Goal: Information Seeking & Learning: Check status

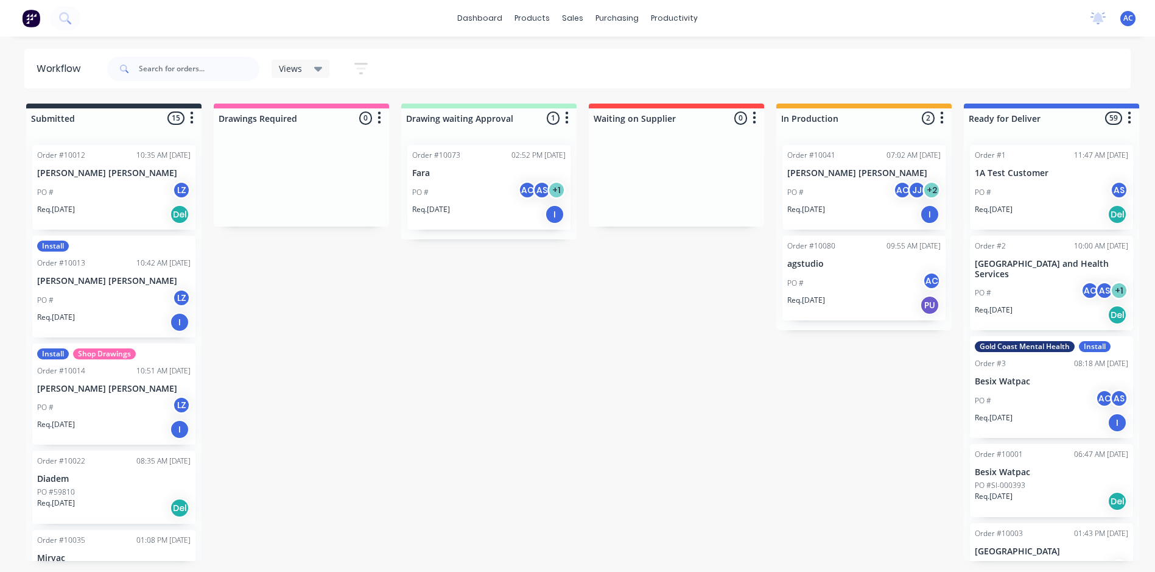
click at [287, 87] on div "Views Save new view None (Default) edit Show/Hide statuses Show line item cards…" at bounding box center [243, 69] width 276 height 37
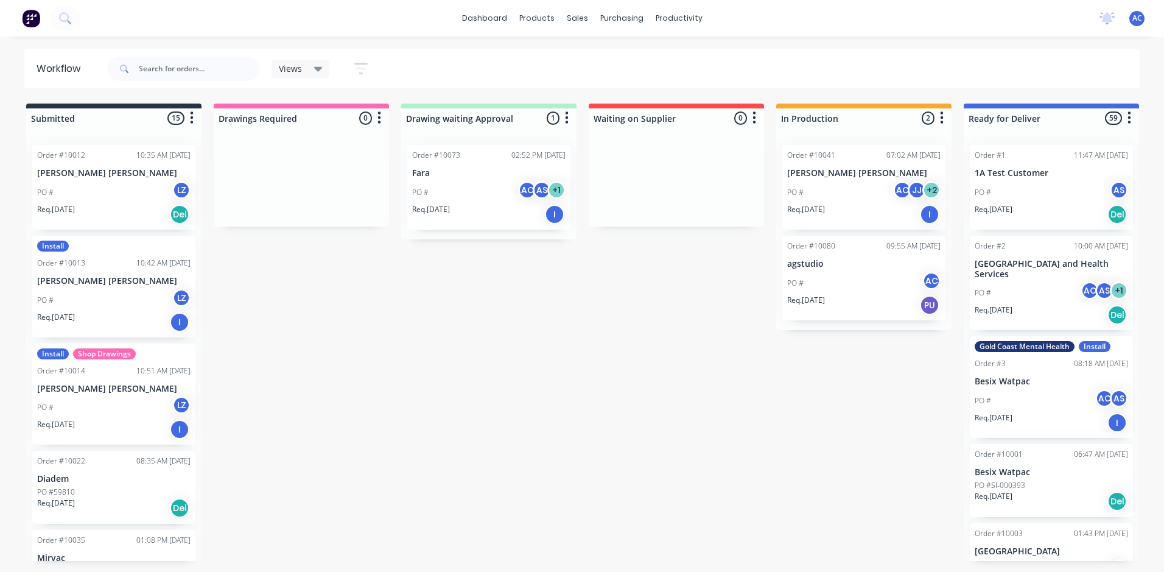
click at [307, 78] on div "Views Save new view None (Default) edit Show/Hide statuses Show line item cards…" at bounding box center [326, 69] width 110 height 24
click at [373, 55] on div "Views Save new view None (Default) edit Show/Hide statuses Show line item cards…" at bounding box center [243, 69] width 276 height 37
click at [359, 69] on icon "button" at bounding box center [361, 69] width 10 height 2
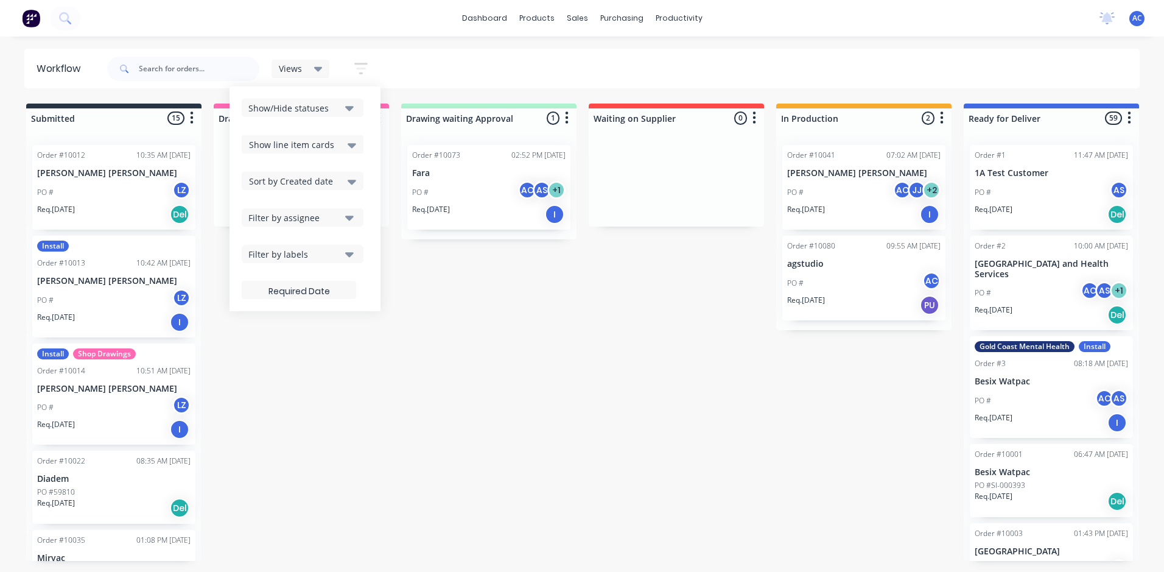
click at [320, 216] on div "Filter by assignee" at bounding box center [294, 217] width 92 height 13
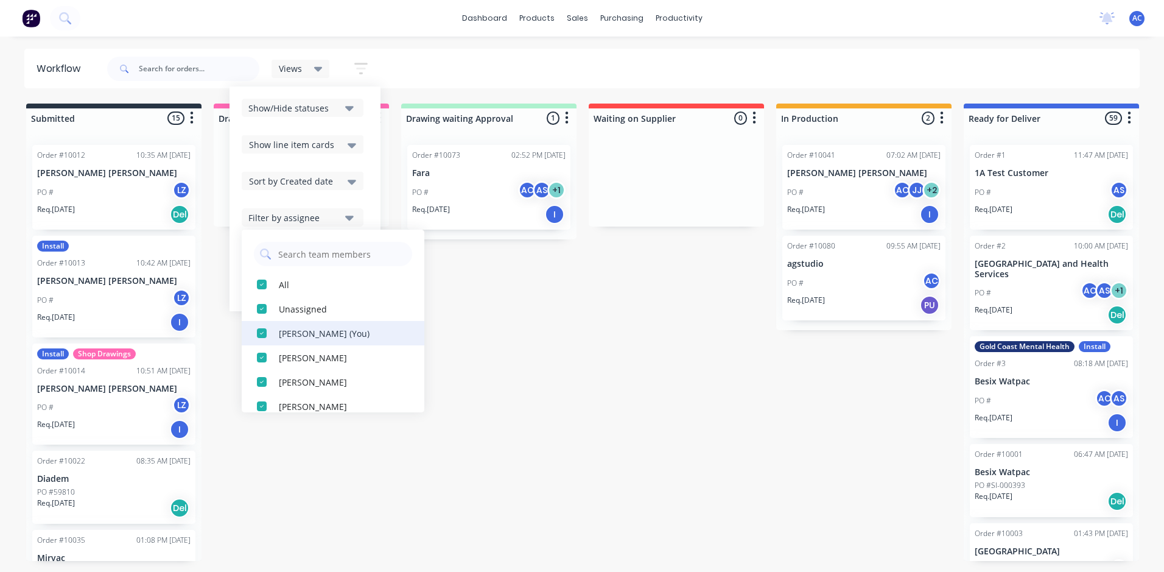
click at [284, 343] on button "[PERSON_NAME] (You)" at bounding box center [333, 333] width 183 height 24
click at [278, 281] on button "All" at bounding box center [333, 284] width 183 height 24
click at [269, 287] on div "button" at bounding box center [262, 284] width 24 height 24
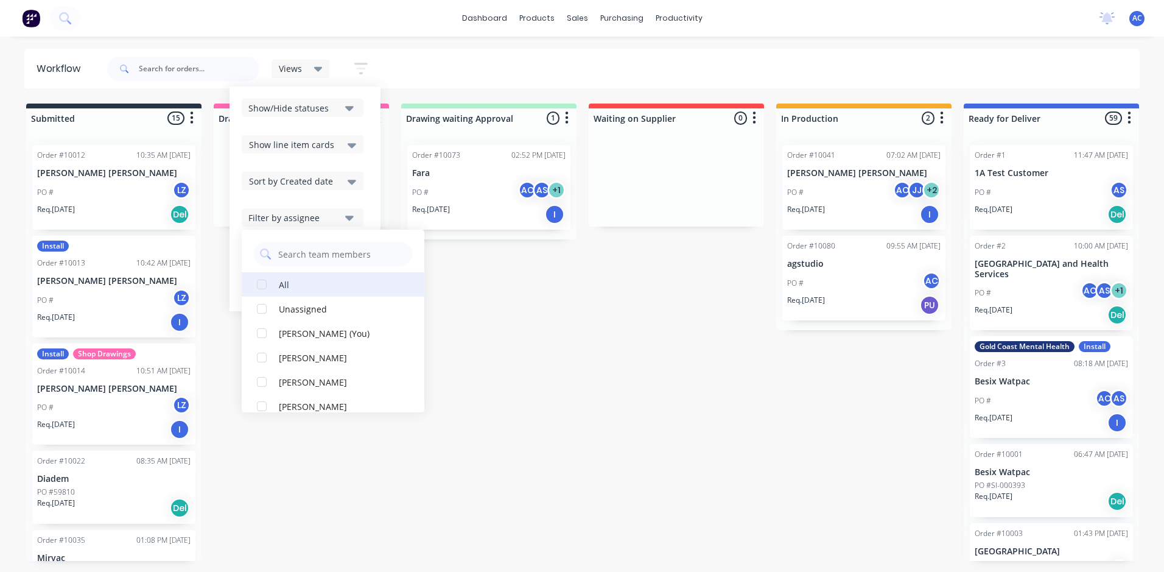
click at [269, 288] on div "button" at bounding box center [262, 284] width 24 height 24
click at [278, 335] on button "[PERSON_NAME] (You)" at bounding box center [333, 333] width 183 height 24
click at [530, 332] on div "Submitted 15 Sort By Created date Required date Order number Customer name Most…" at bounding box center [741, 331] width 1501 height 457
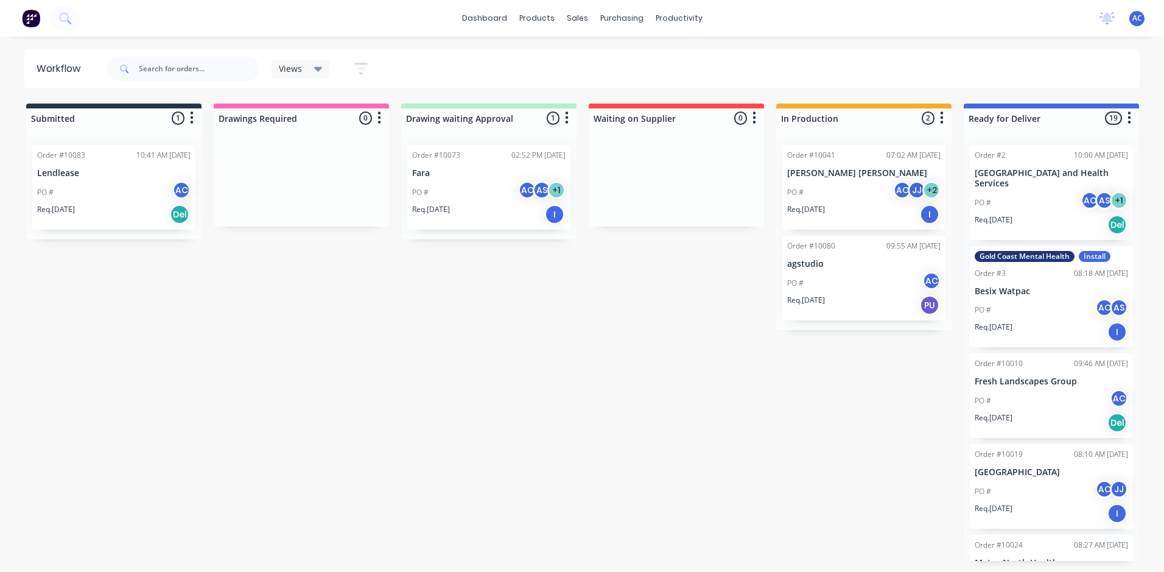
click at [132, 176] on p "Lendlease" at bounding box center [113, 173] width 153 height 10
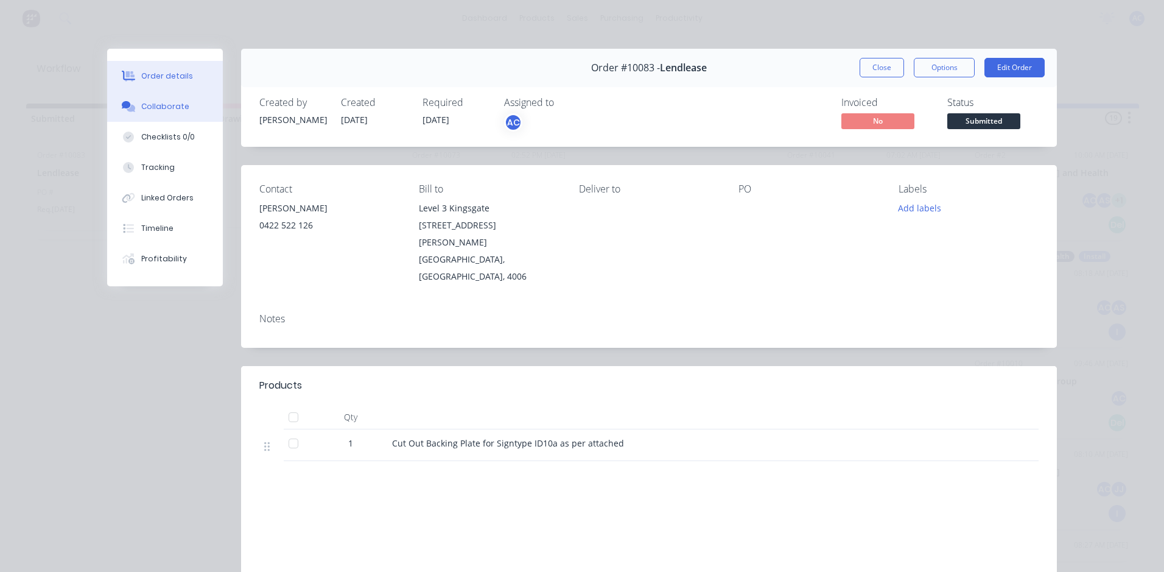
click at [183, 107] on button "Collaborate" at bounding box center [165, 106] width 116 height 30
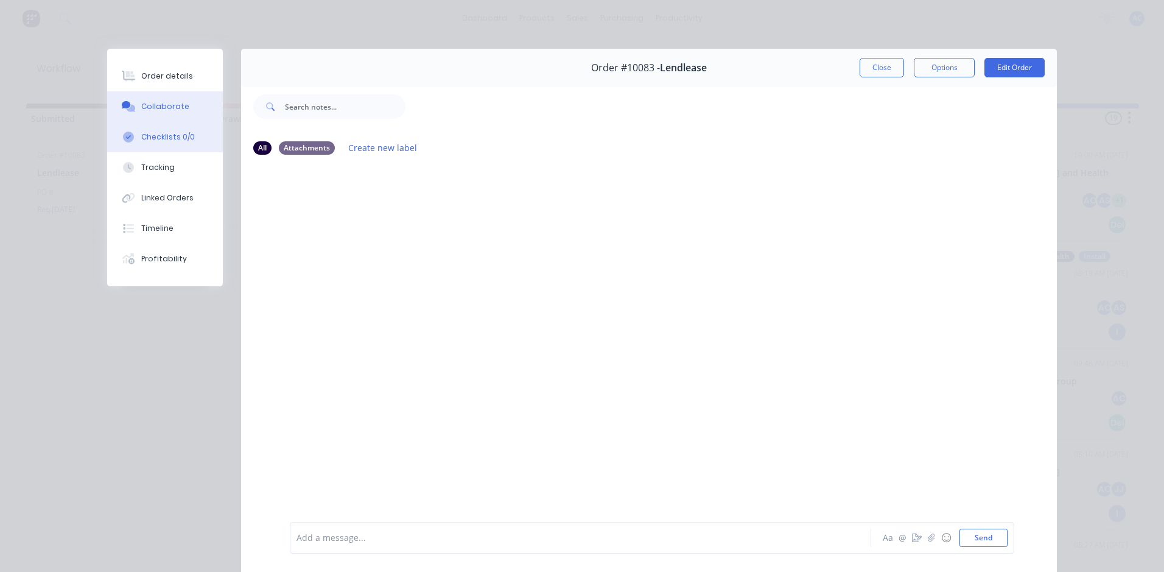
click at [163, 142] on div "Checklists 0/0" at bounding box center [168, 136] width 54 height 11
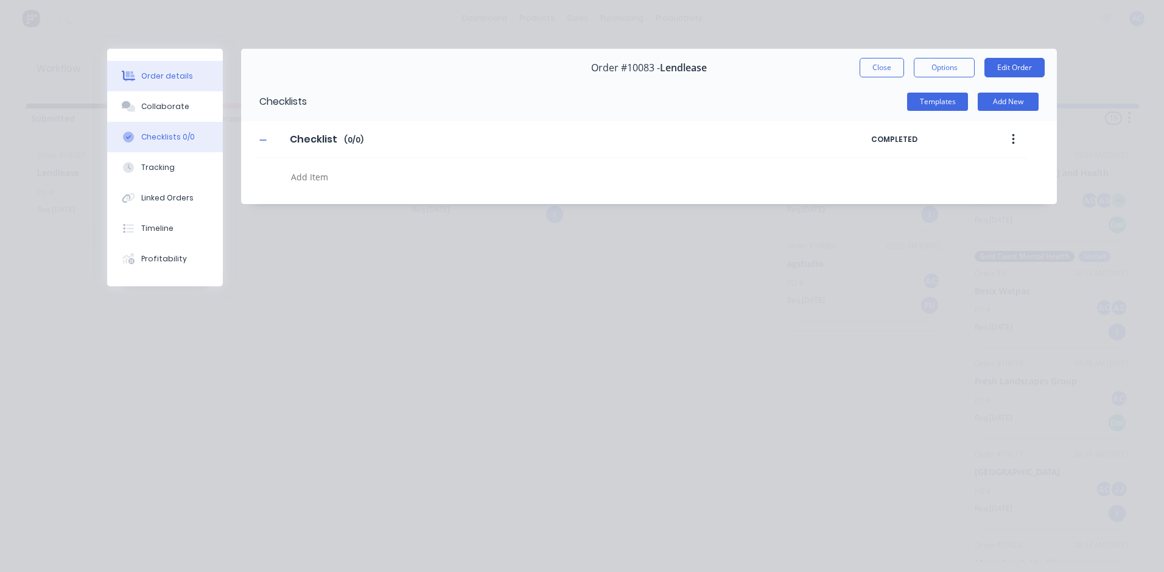
click at [184, 74] on div "Order details" at bounding box center [167, 76] width 52 height 11
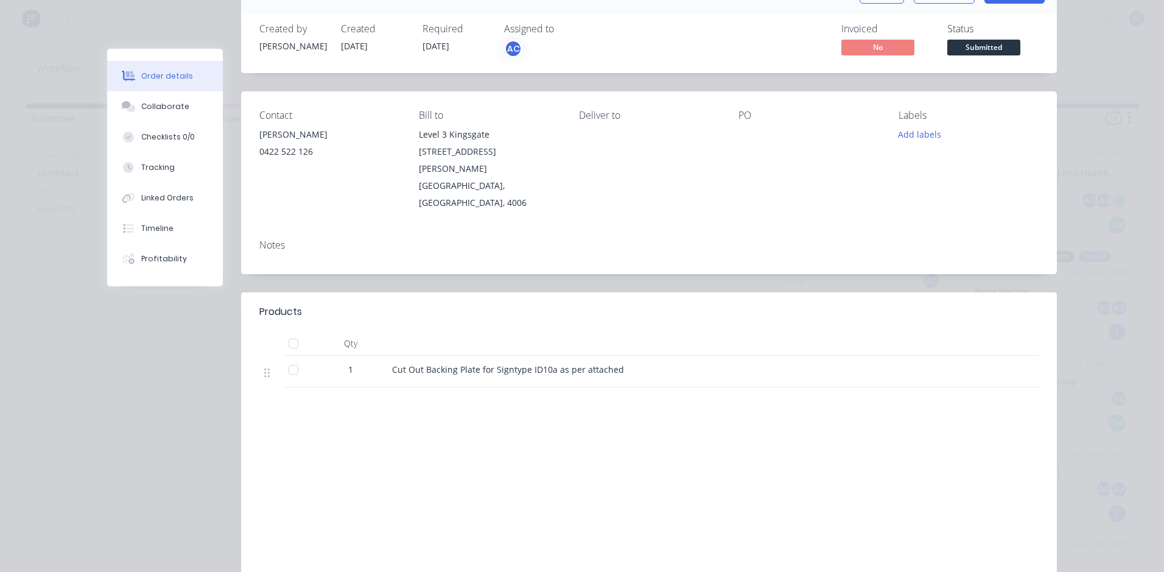
scroll to position [98, 0]
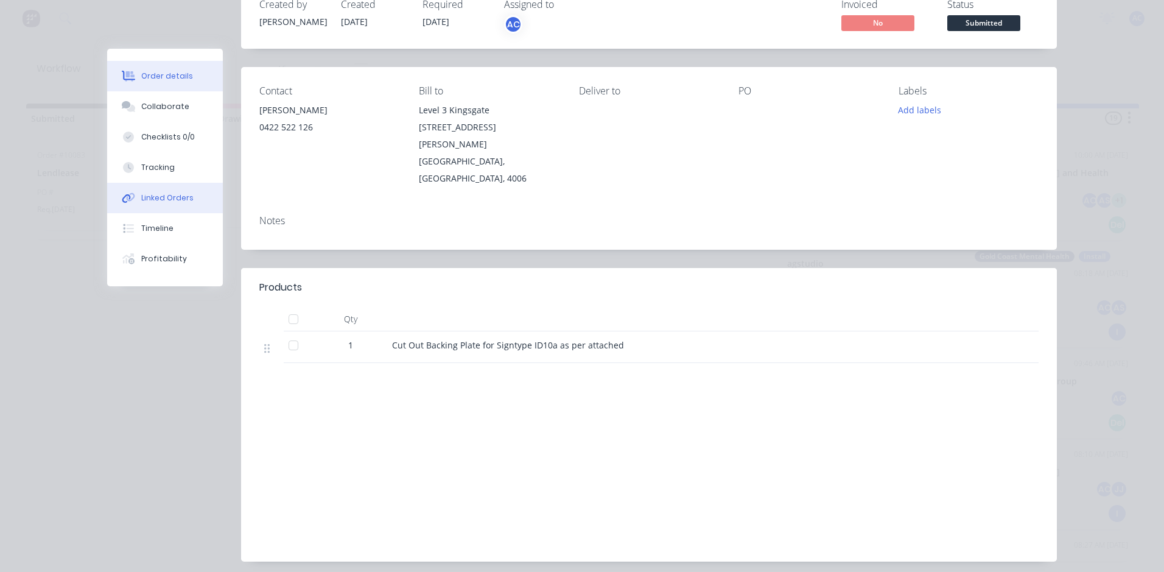
click at [186, 200] on button "Linked Orders" at bounding box center [165, 198] width 116 height 30
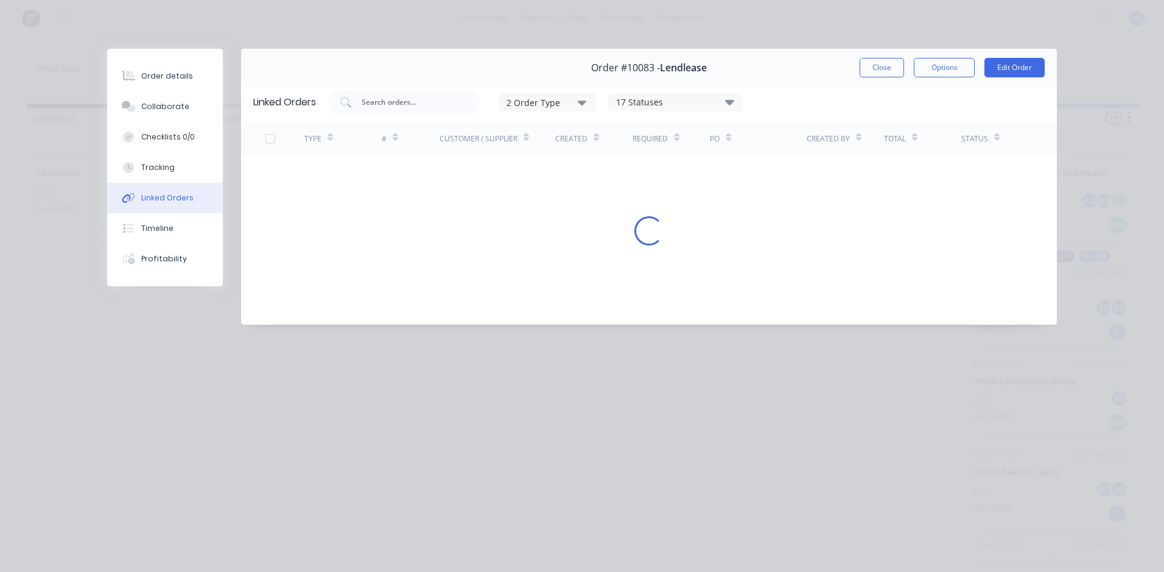
scroll to position [0, 0]
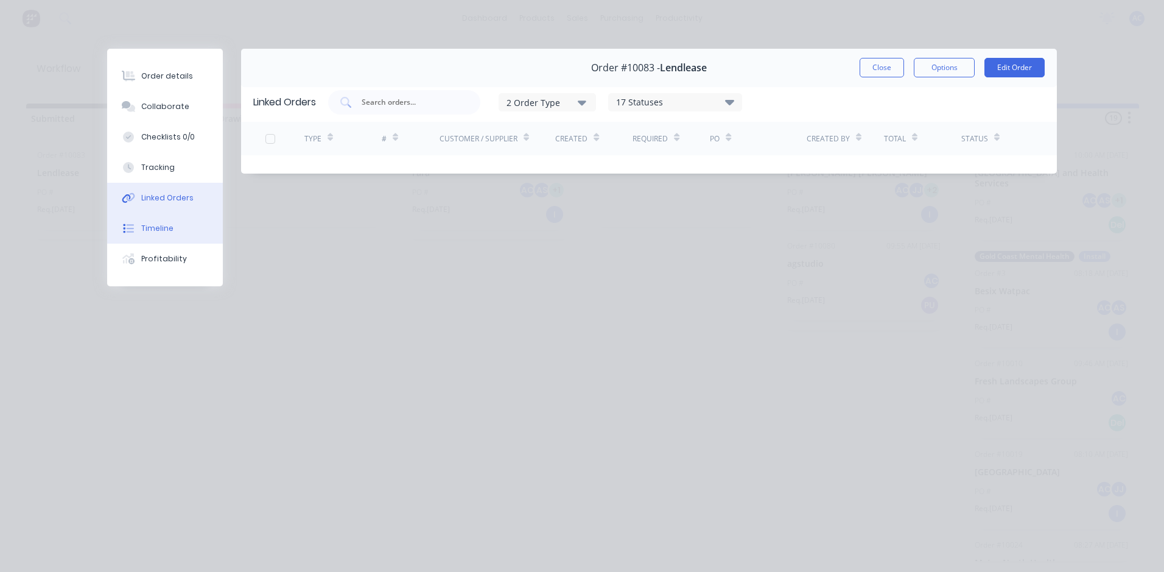
click at [170, 237] on button "Timeline" at bounding box center [165, 228] width 116 height 30
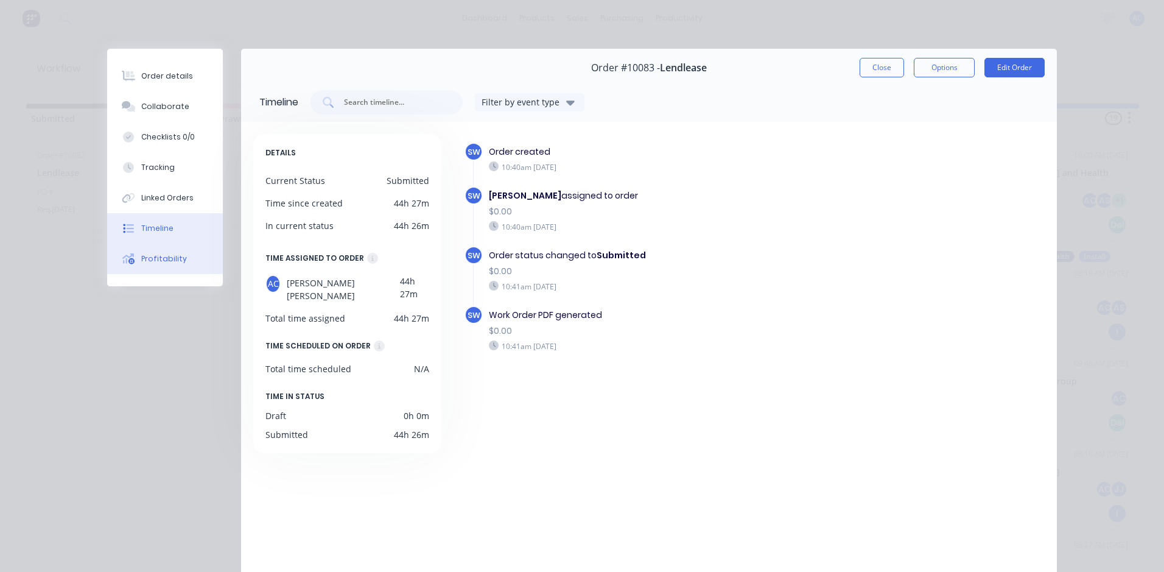
click at [169, 261] on div "Profitability" at bounding box center [164, 258] width 46 height 11
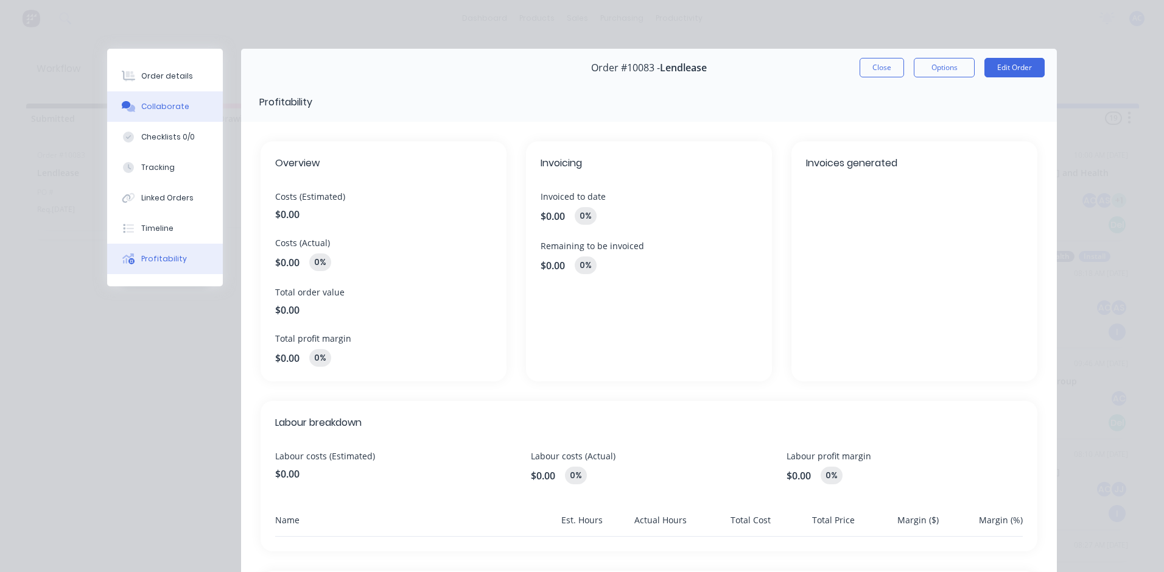
click at [186, 111] on button "Collaborate" at bounding box center [165, 106] width 116 height 30
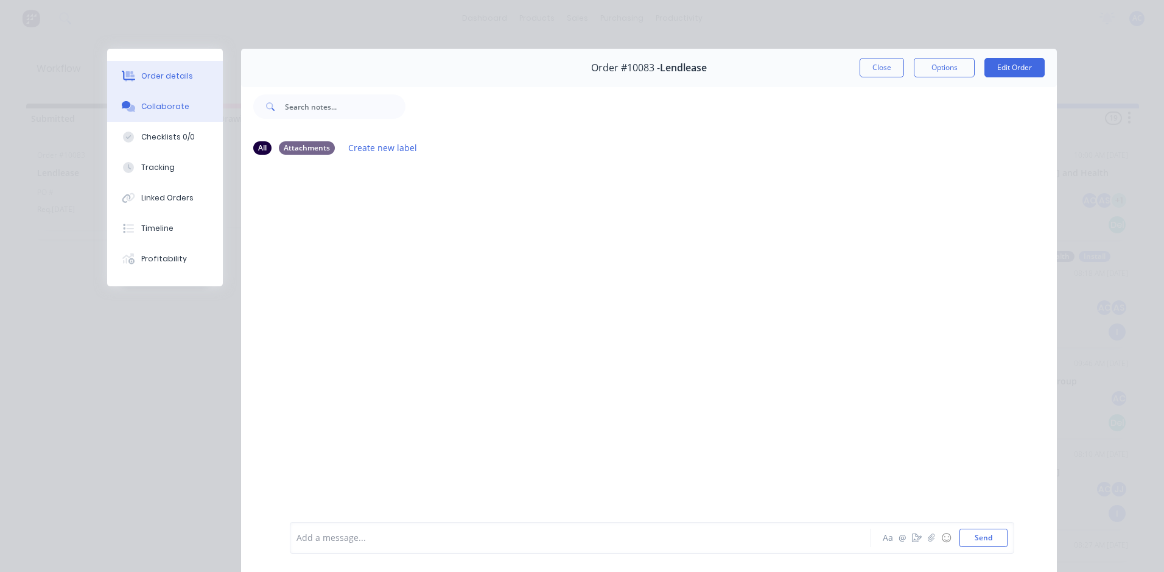
click at [196, 74] on button "Order details" at bounding box center [165, 76] width 116 height 30
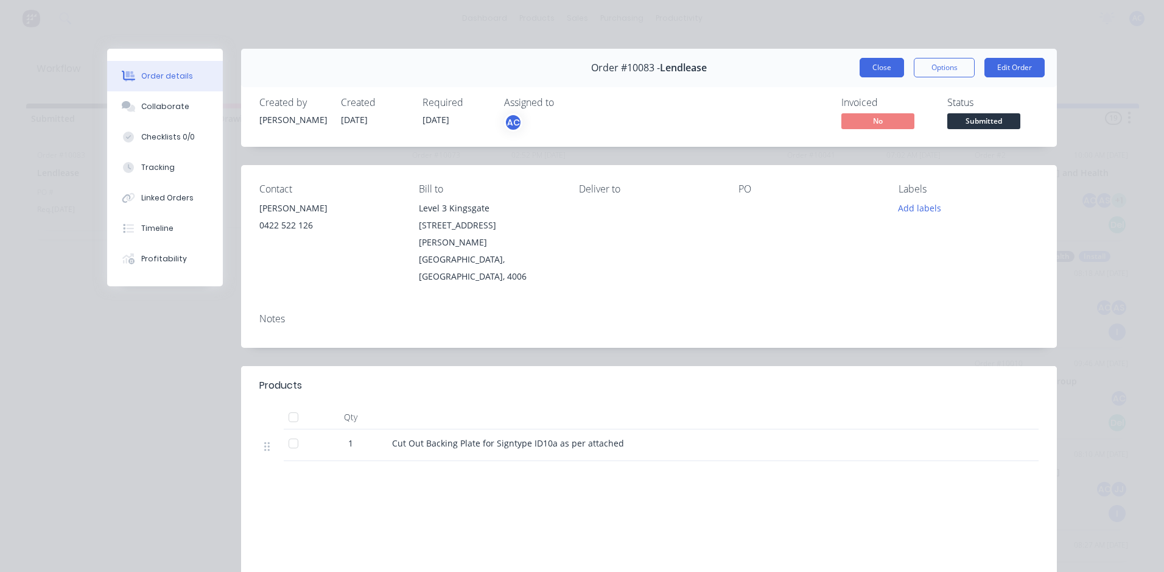
click at [893, 68] on button "Close" at bounding box center [882, 67] width 44 height 19
